Goal: Navigation & Orientation: Understand site structure

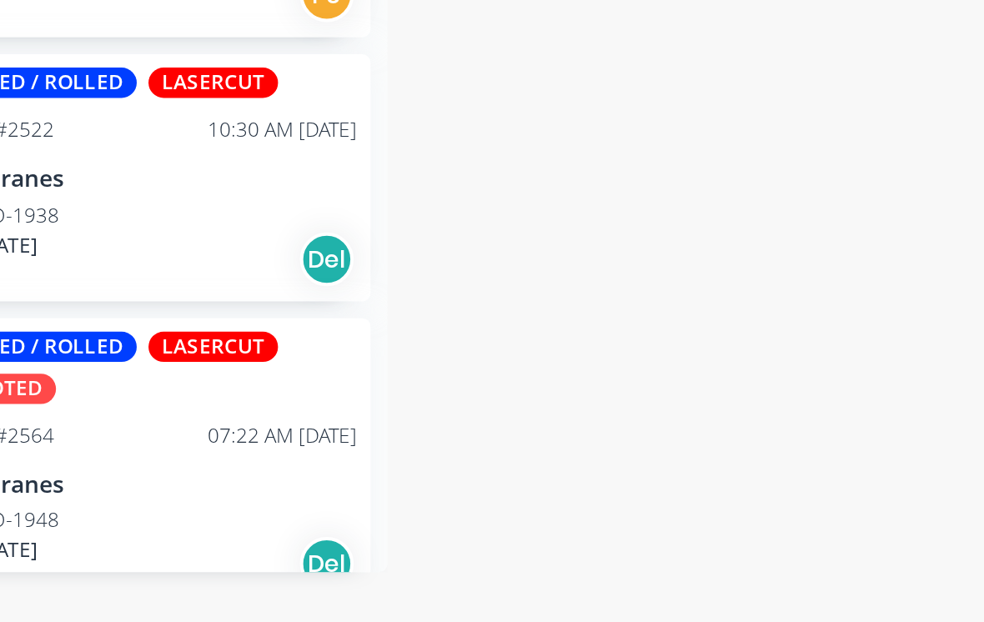
scroll to position [1326, 0]
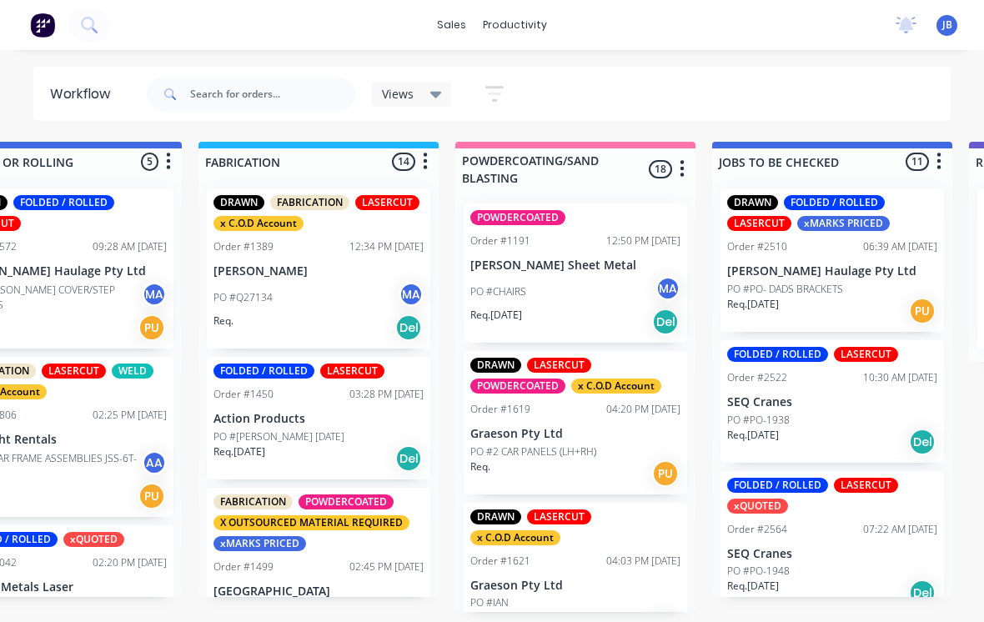
click at [603, 235] on div "POWDERCOATED Order #1191 12:50 PM [DATE] [PERSON_NAME] Sheet Metal PO #CHAIRS M…" at bounding box center [574, 272] width 223 height 139
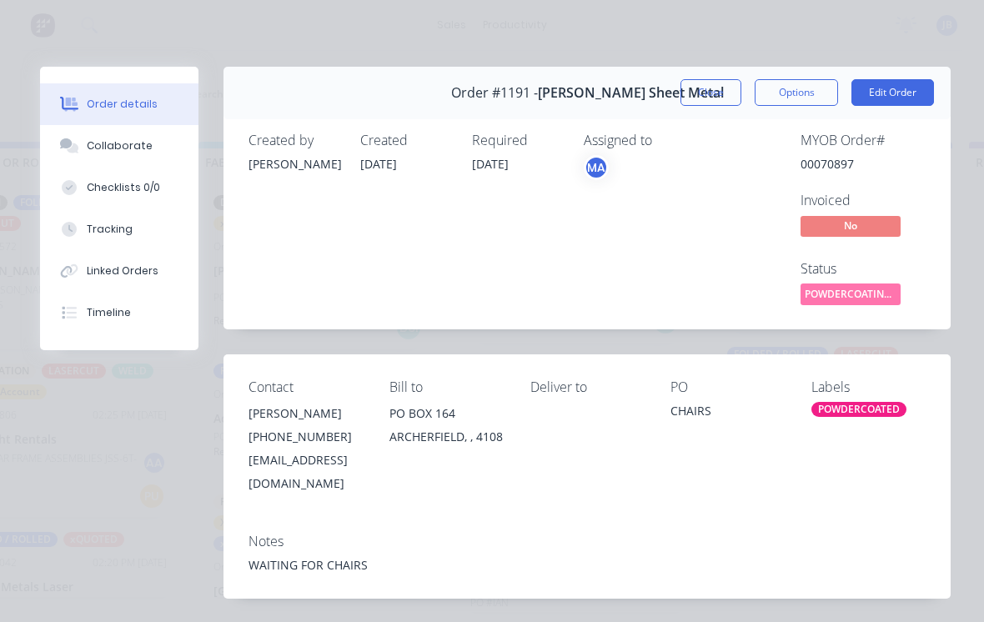
click at [699, 89] on button "Close" at bounding box center [710, 92] width 61 height 27
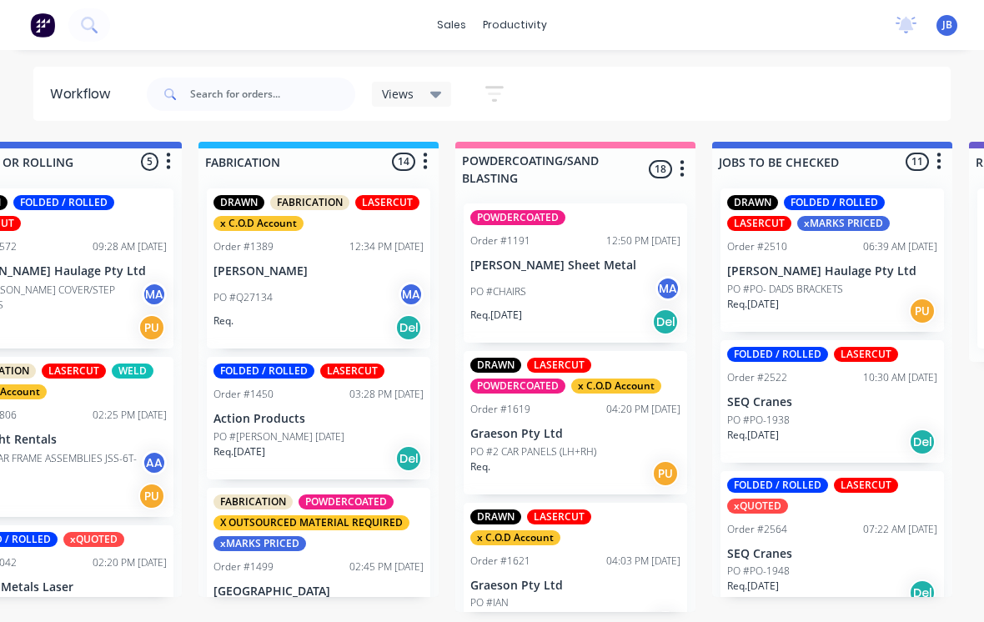
click at [526, 258] on p "[PERSON_NAME] Sheet Metal" at bounding box center [575, 265] width 210 height 14
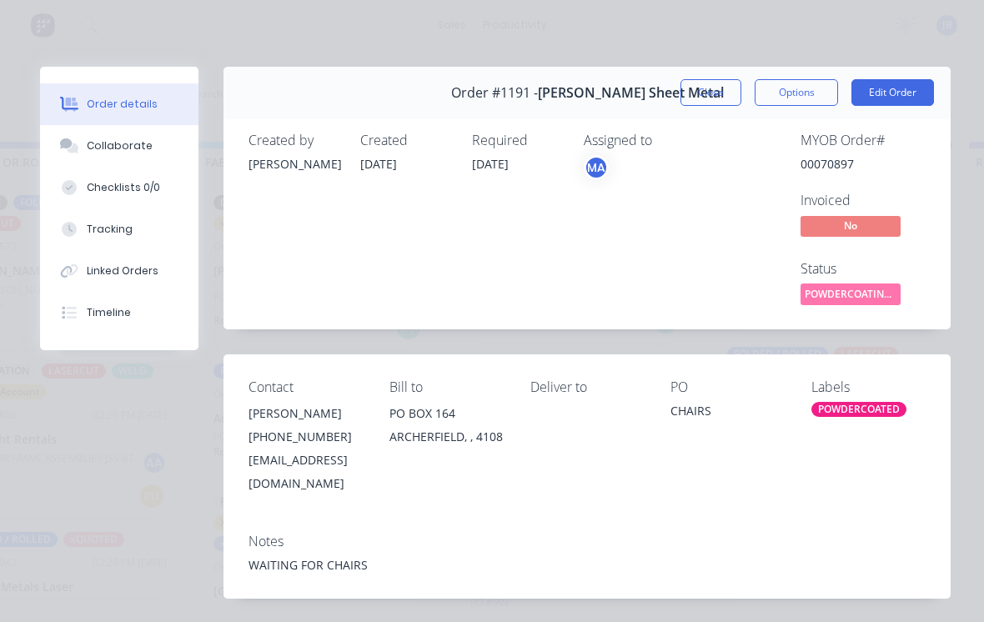
click at [713, 87] on button "Close" at bounding box center [710, 92] width 61 height 27
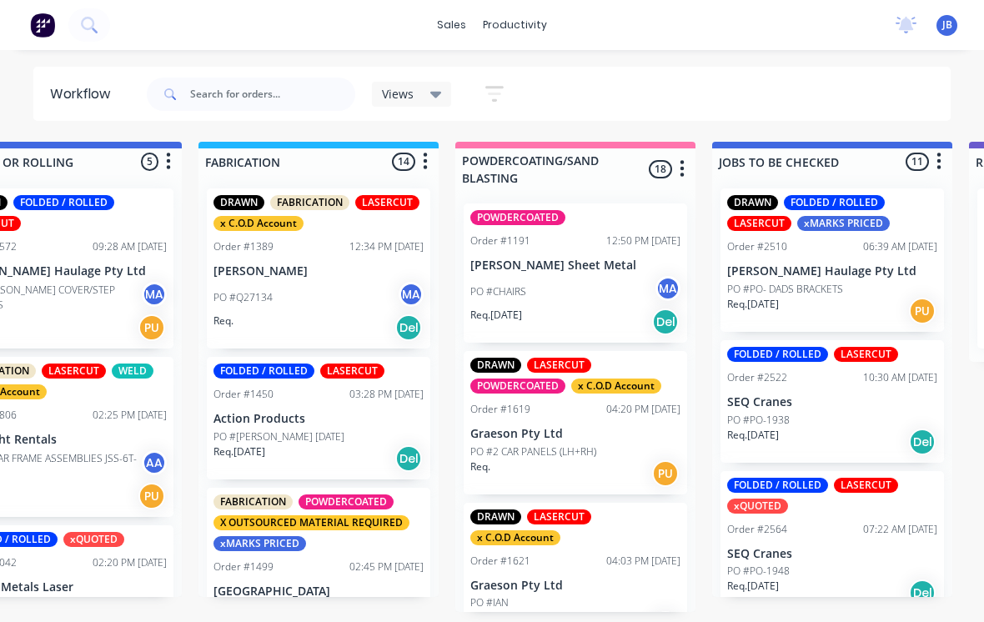
click at [492, 427] on p "Graeson Pty Ltd" at bounding box center [575, 434] width 210 height 14
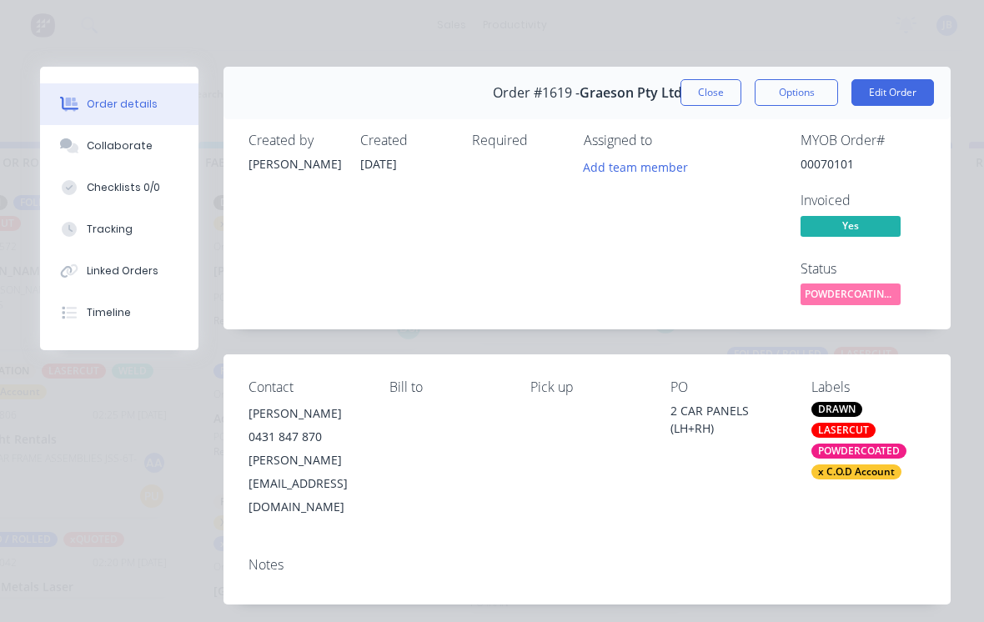
click at [709, 93] on button "Close" at bounding box center [710, 92] width 61 height 27
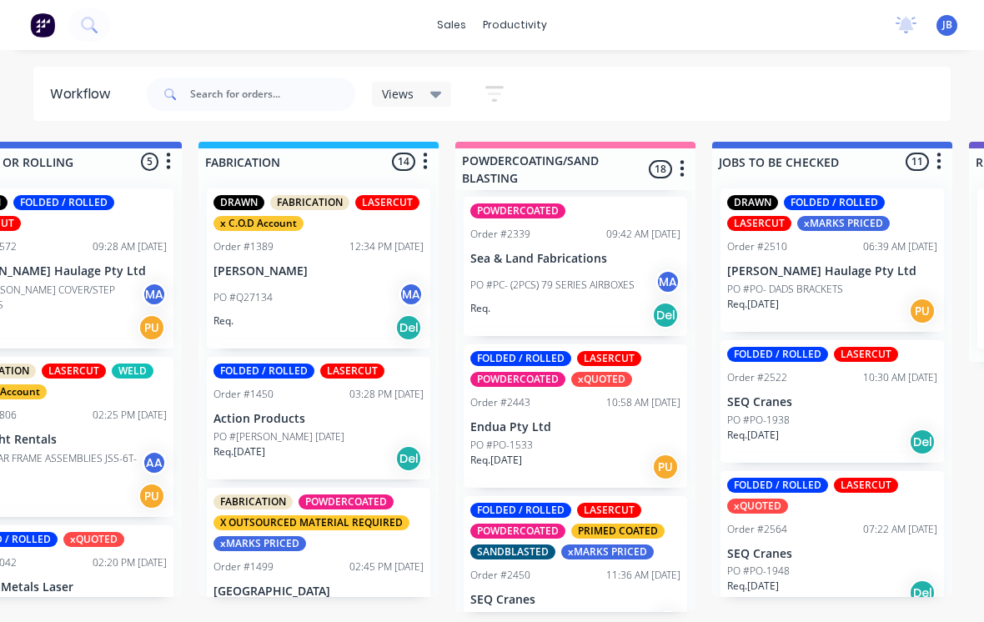
scroll to position [623, 0]
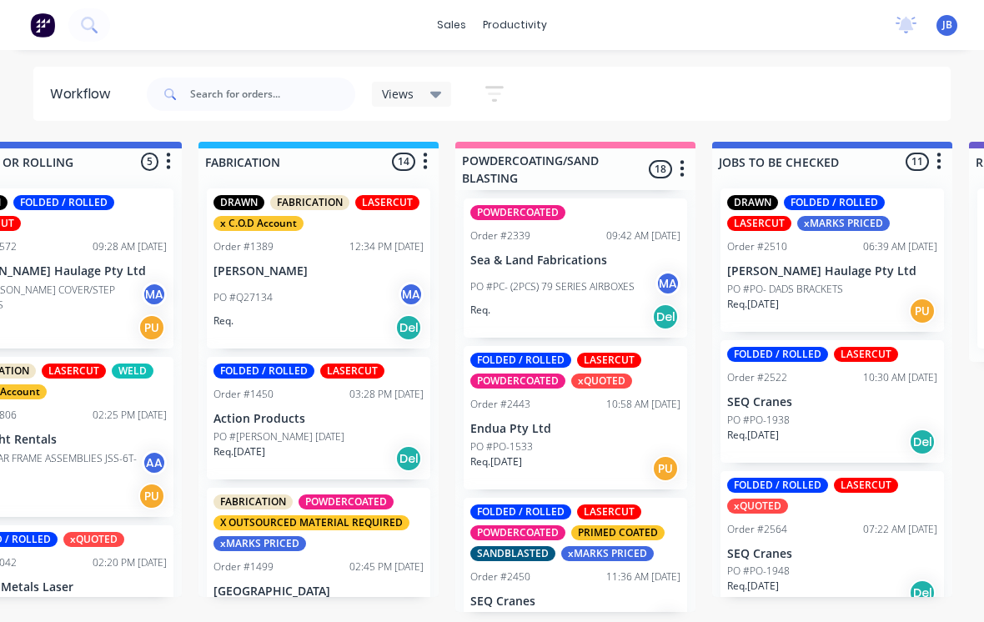
click at [509, 279] on p "PO #PC- (2PCS) 79 SERIES AIRBOXES" at bounding box center [552, 286] width 164 height 15
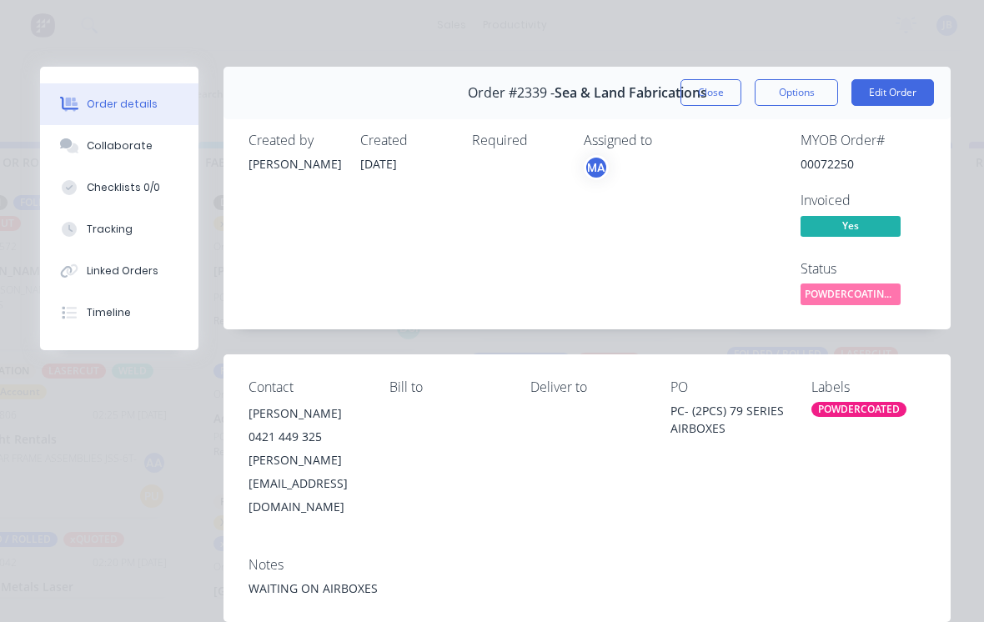
scroll to position [16, 1124]
click at [699, 76] on div "Order #2339 - Sea & Land Fabrications" at bounding box center [587, 92] width 239 height 49
click at [710, 88] on button "Close" at bounding box center [710, 92] width 61 height 27
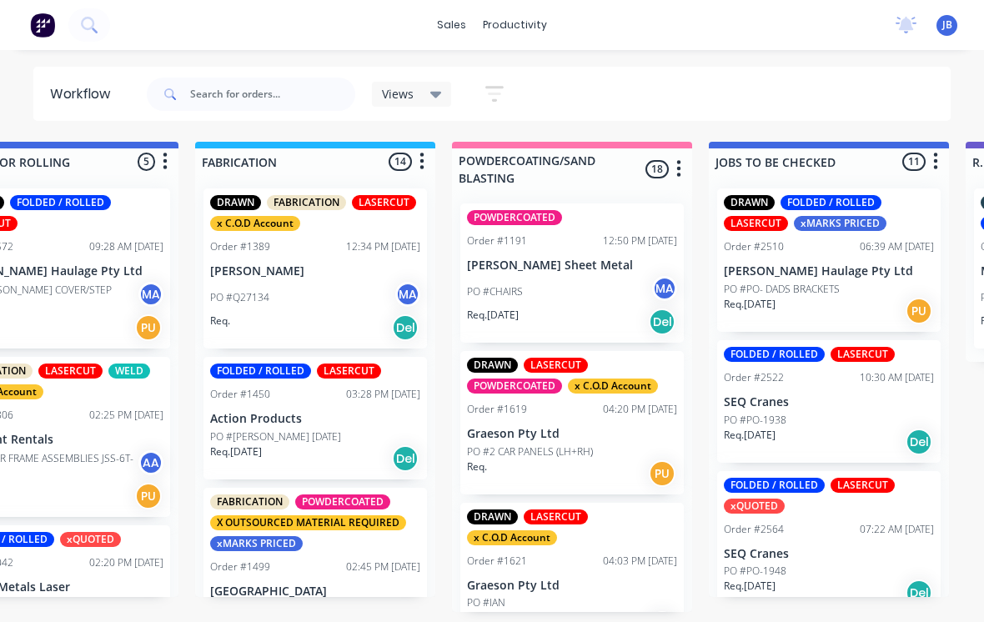
scroll to position [0, 0]
click at [498, 427] on p "Graeson Pty Ltd" at bounding box center [572, 434] width 210 height 14
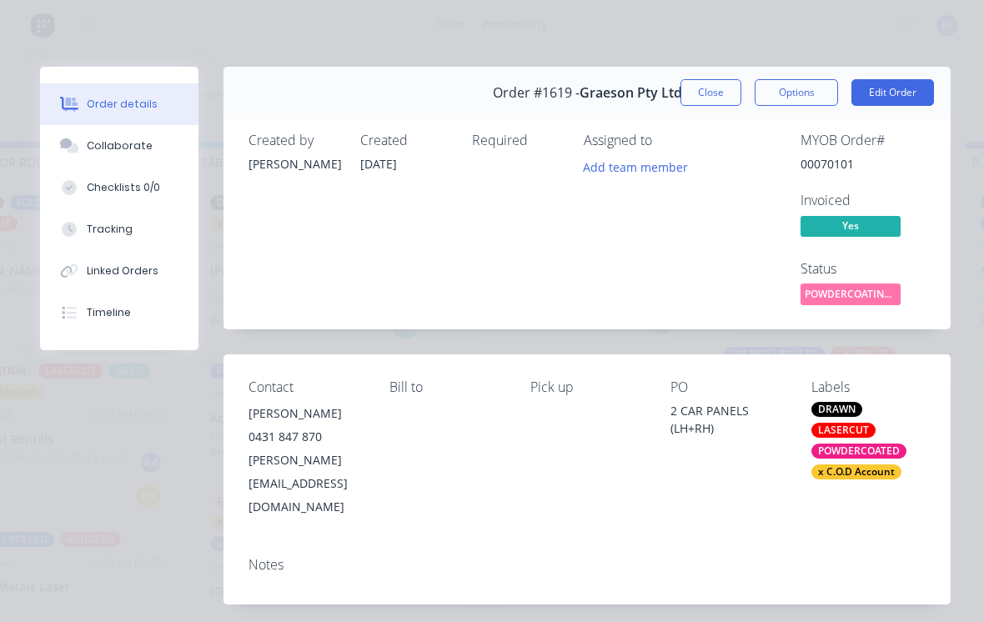
scroll to position [0, 1124]
click at [707, 94] on button "Close" at bounding box center [710, 92] width 61 height 27
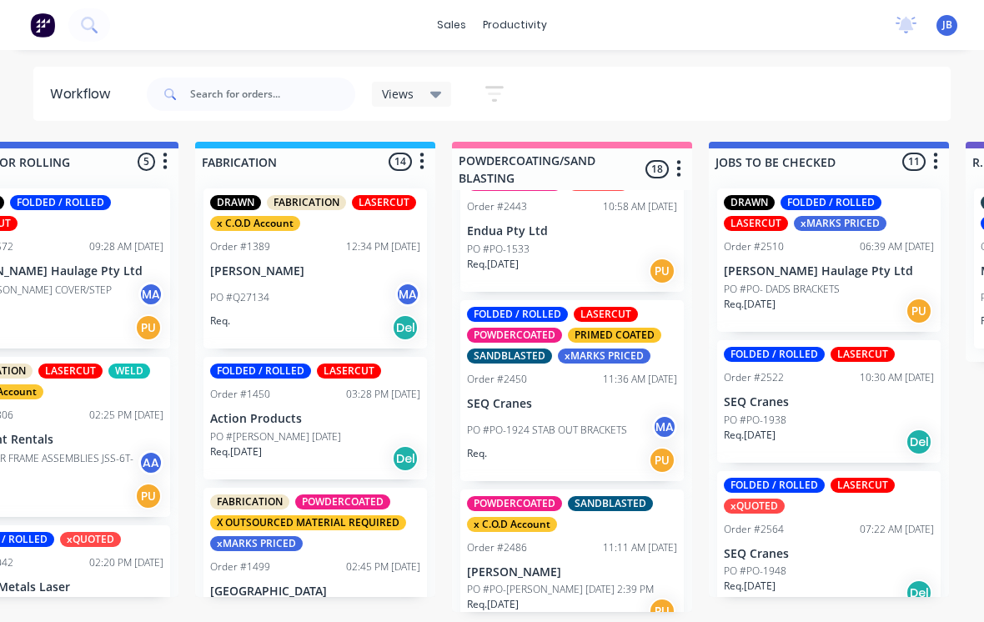
scroll to position [811, 0]
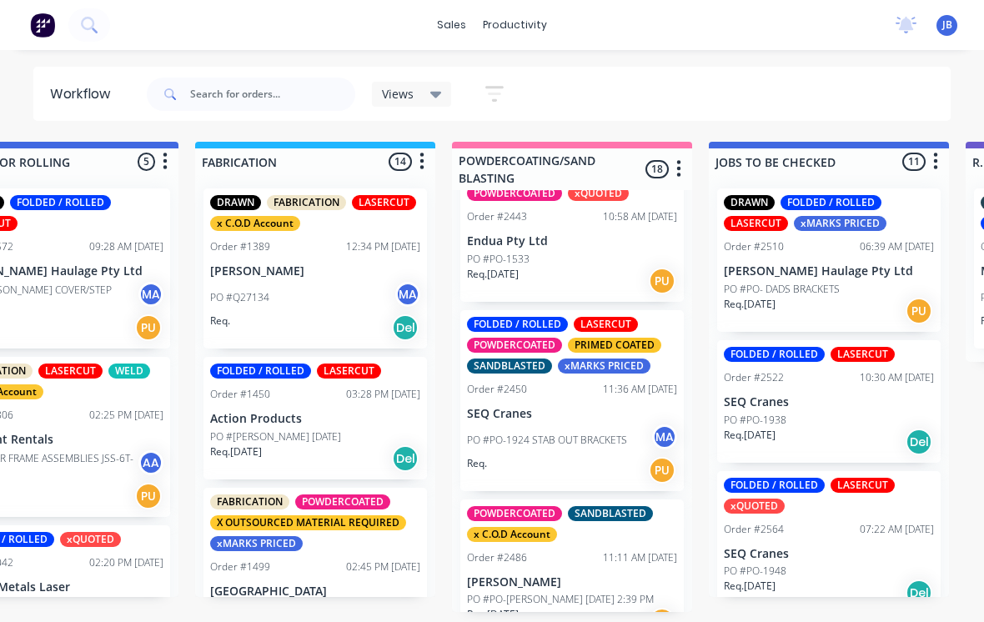
click at [570, 201] on div "FOLDED / ROLLED LASERCUT POWDERCOATED xQUOTED Order #2443 10:58 AM [DATE] Endua…" at bounding box center [571, 229] width 223 height 143
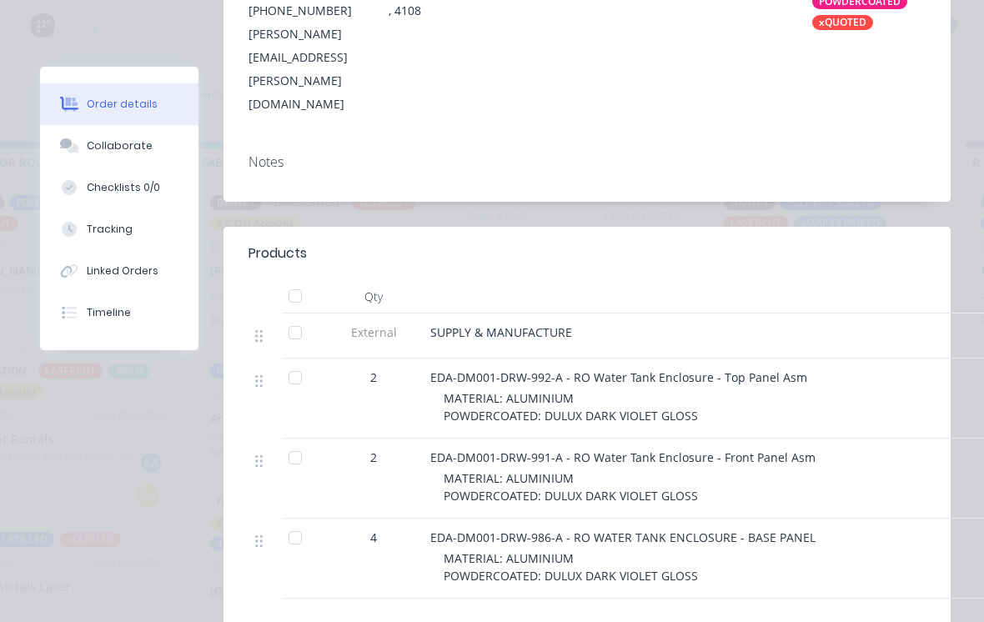
scroll to position [460, 0]
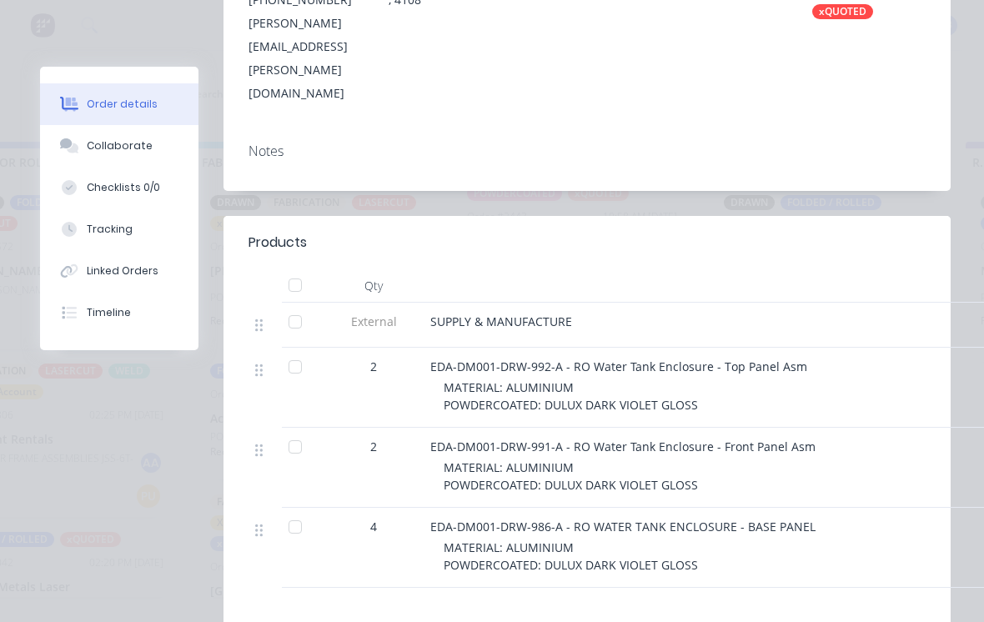
click at [144, 143] on div "Collaborate" at bounding box center [120, 145] width 66 height 15
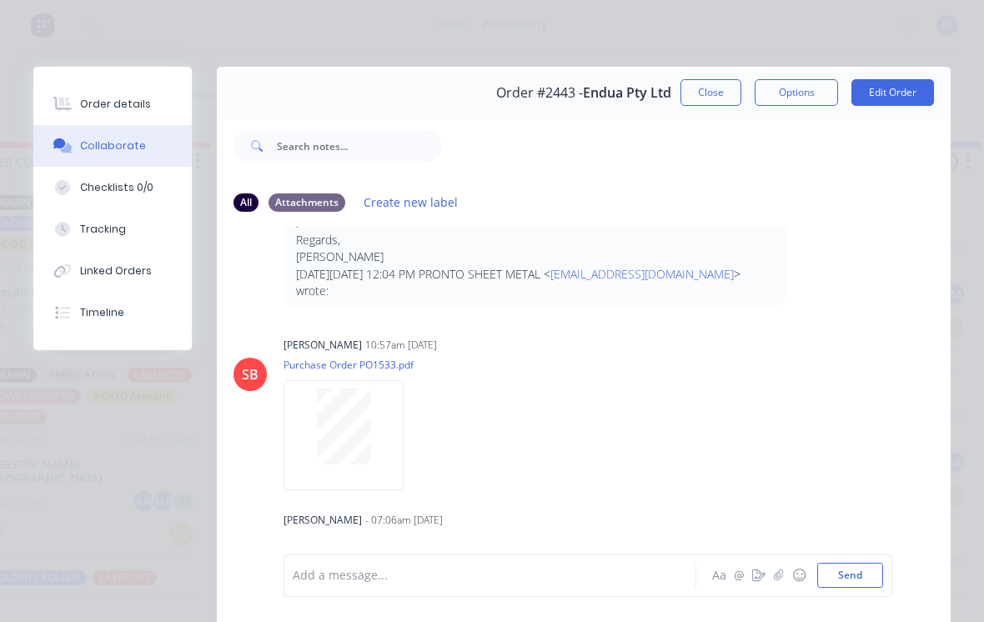
scroll to position [1519, 0]
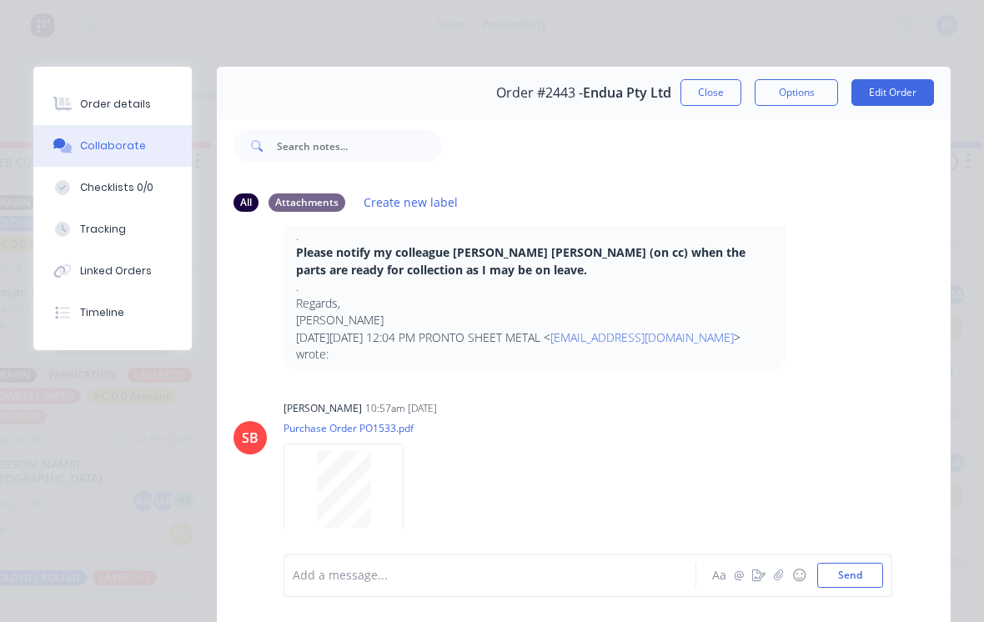
click at [718, 92] on button "Close" at bounding box center [710, 92] width 61 height 27
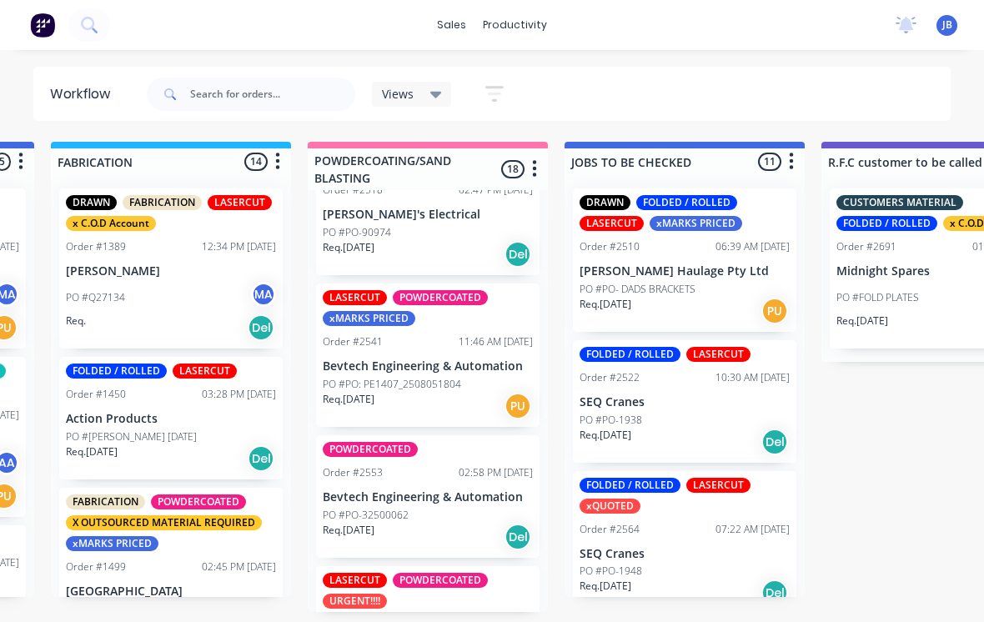
scroll to position [1329, 0]
